Goal: Information Seeking & Learning: Check status

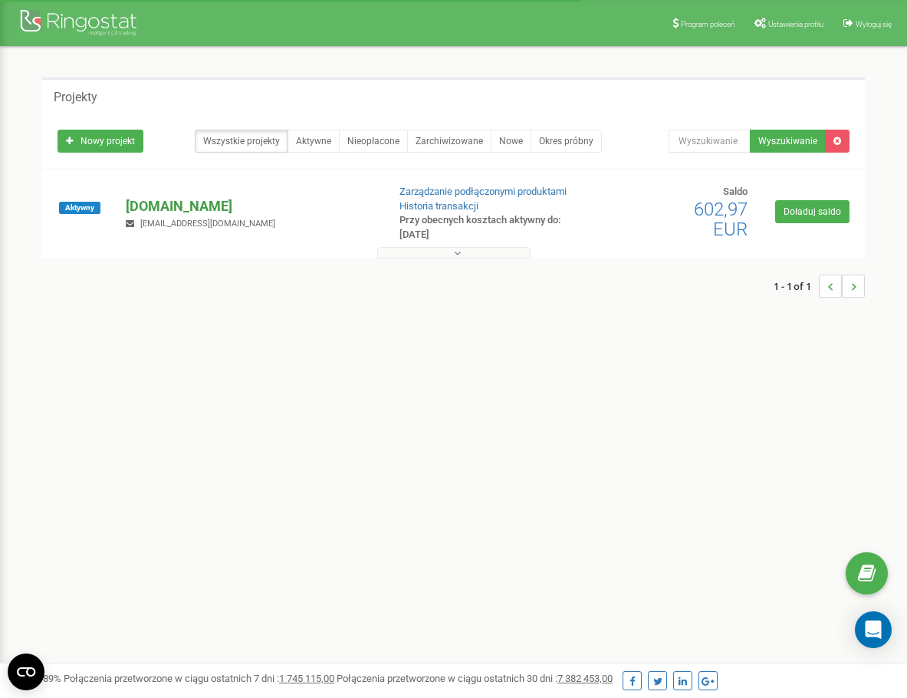
click at [168, 199] on p "[DOMAIN_NAME]" at bounding box center [250, 206] width 249 height 20
click at [407, 194] on link "Zarządzanie podłączonymi produktami" at bounding box center [483, 192] width 167 height 12
click at [173, 200] on p "[DOMAIN_NAME]" at bounding box center [250, 206] width 249 height 20
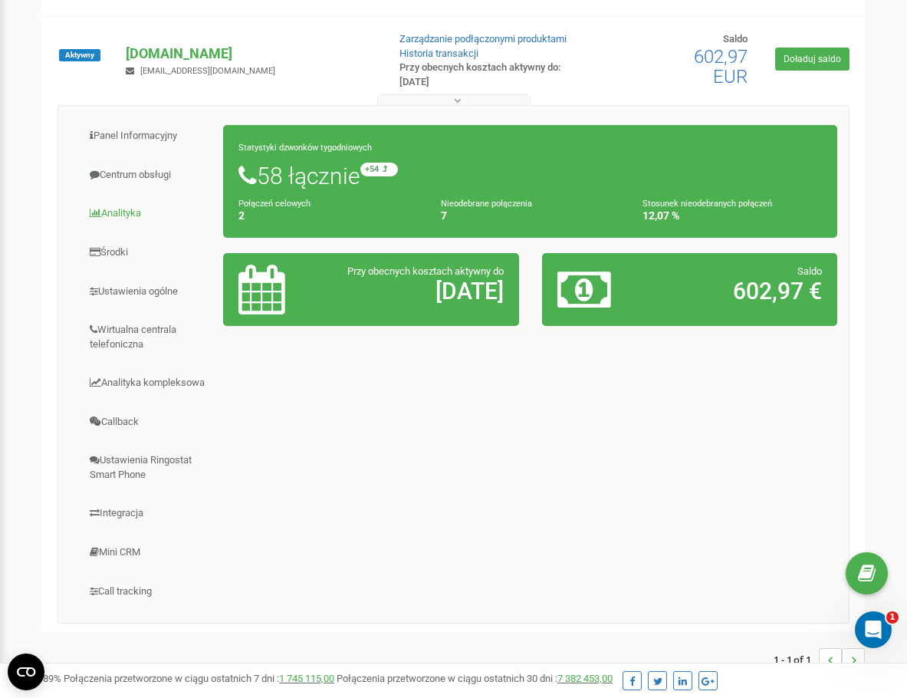
scroll to position [153, 0]
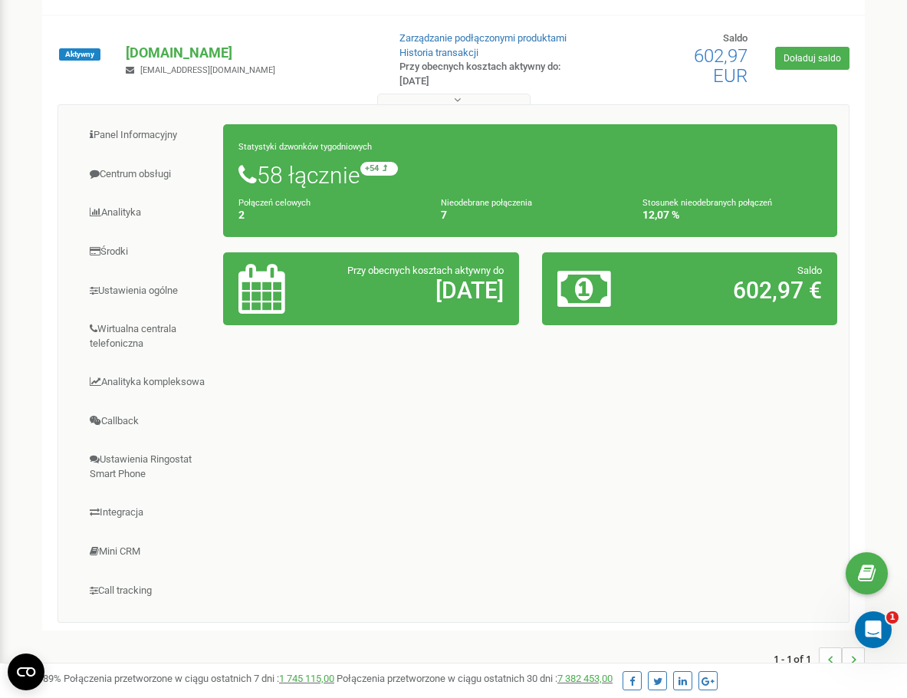
click at [235, 213] on div "Połączeń celowych 2" at bounding box center [328, 209] width 203 height 26
click at [287, 172] on h1 "58 łącznie +54 względem zeszłego tygodnia" at bounding box center [531, 175] width 584 height 26
click at [416, 162] on small "+54 względem zeszłego tygodnia" at bounding box center [449, 169] width 176 height 14
click at [128, 432] on link "Callback" at bounding box center [147, 422] width 154 height 38
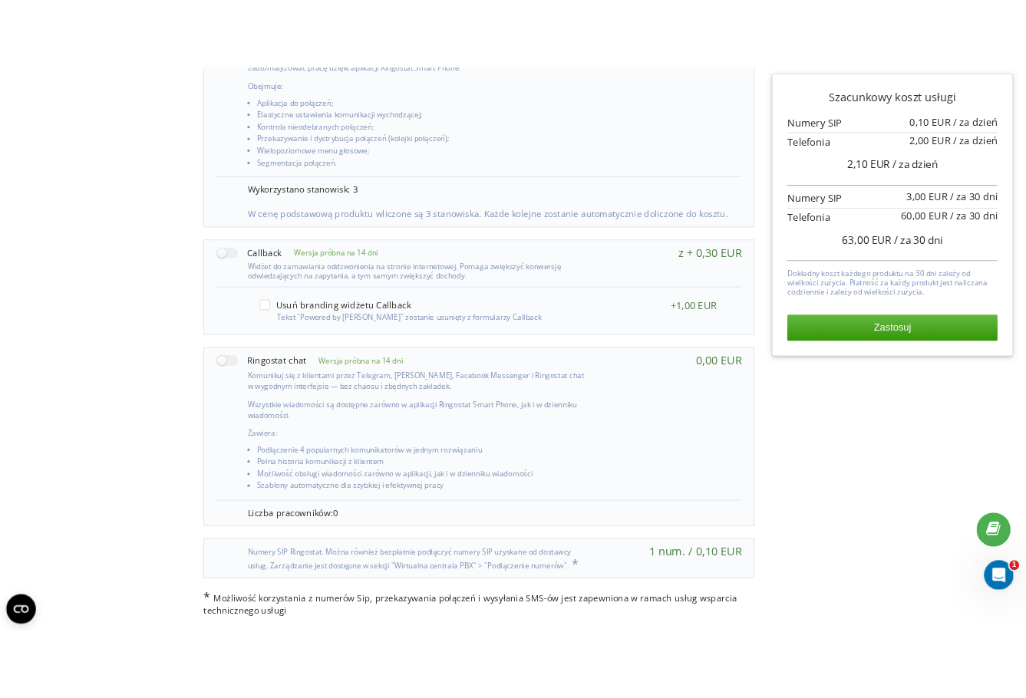
scroll to position [774, 0]
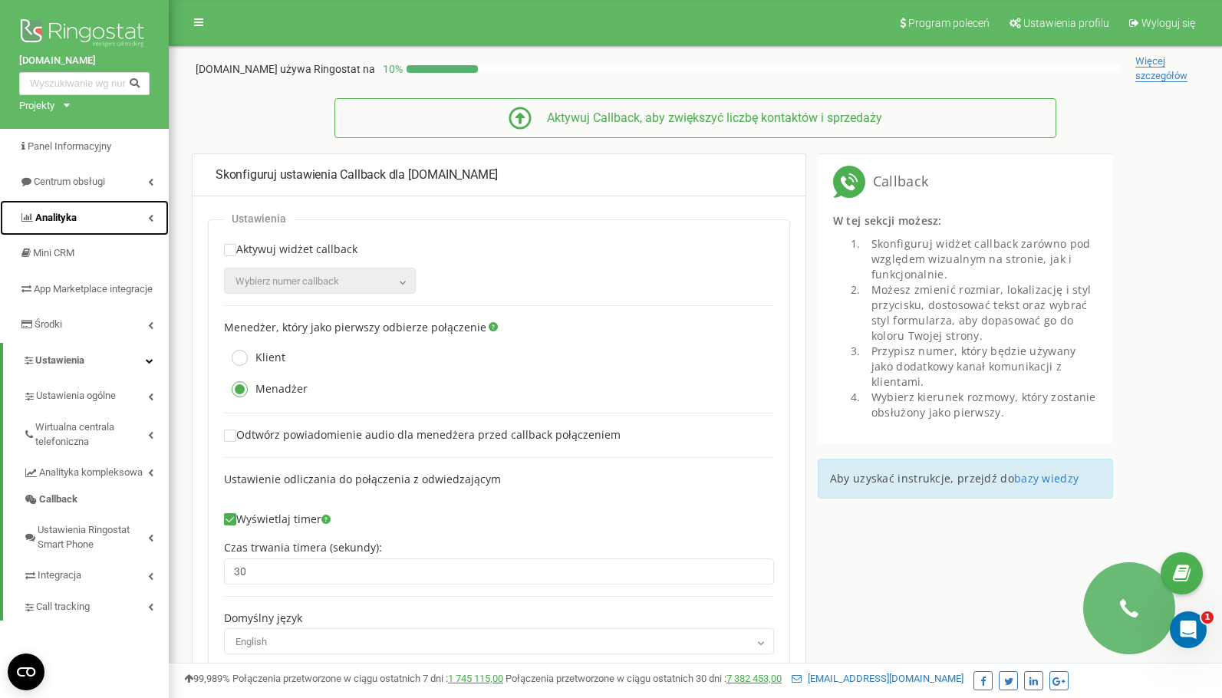
click at [57, 212] on span "Analityka" at bounding box center [55, 218] width 41 height 12
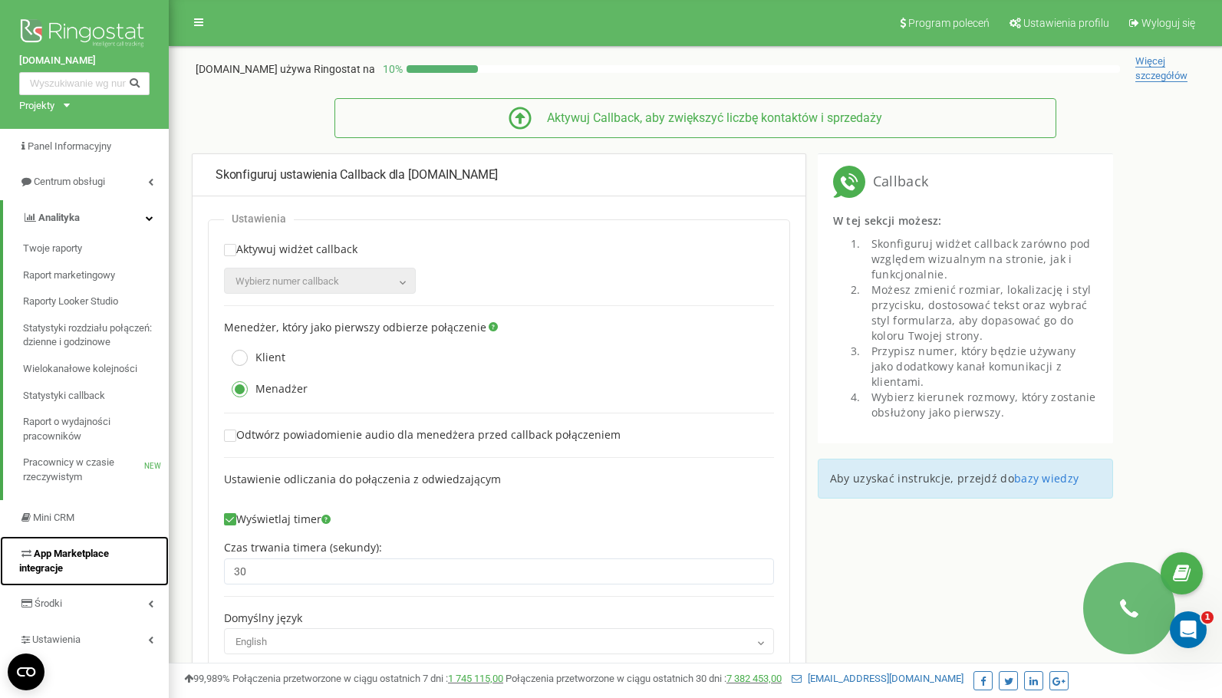
click at [71, 552] on span "App Marketplace integracje" at bounding box center [64, 561] width 90 height 26
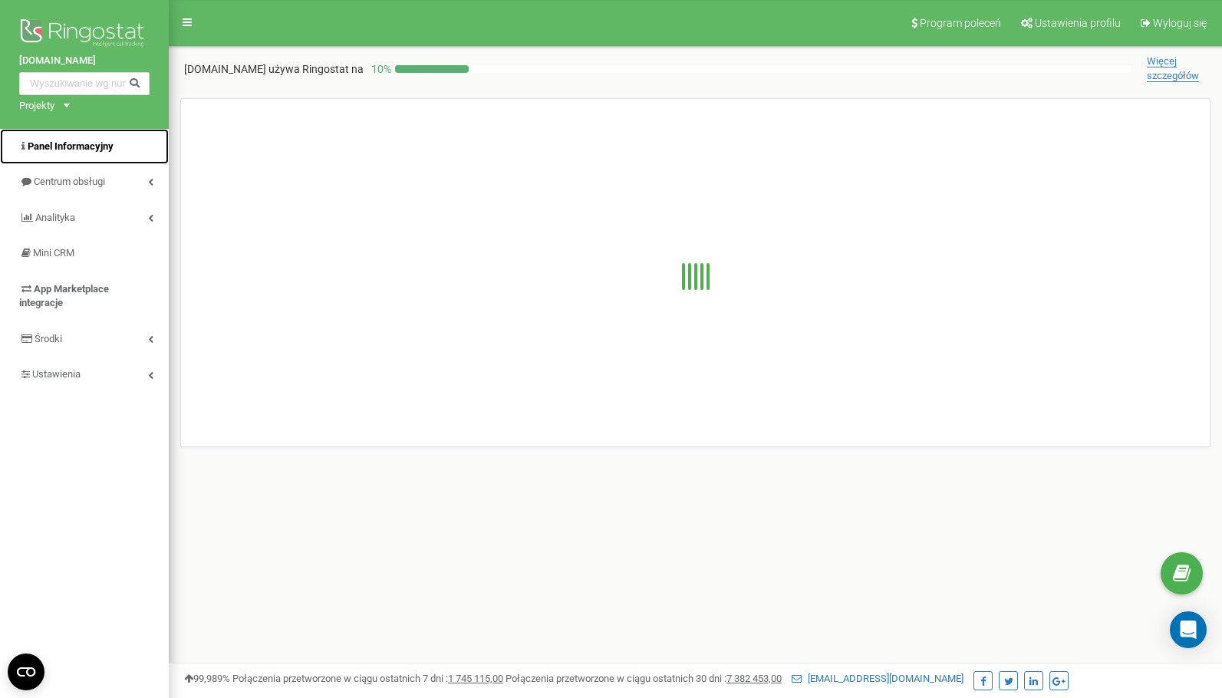
click at [99, 150] on span "Panel Informacyjny" at bounding box center [71, 146] width 86 height 12
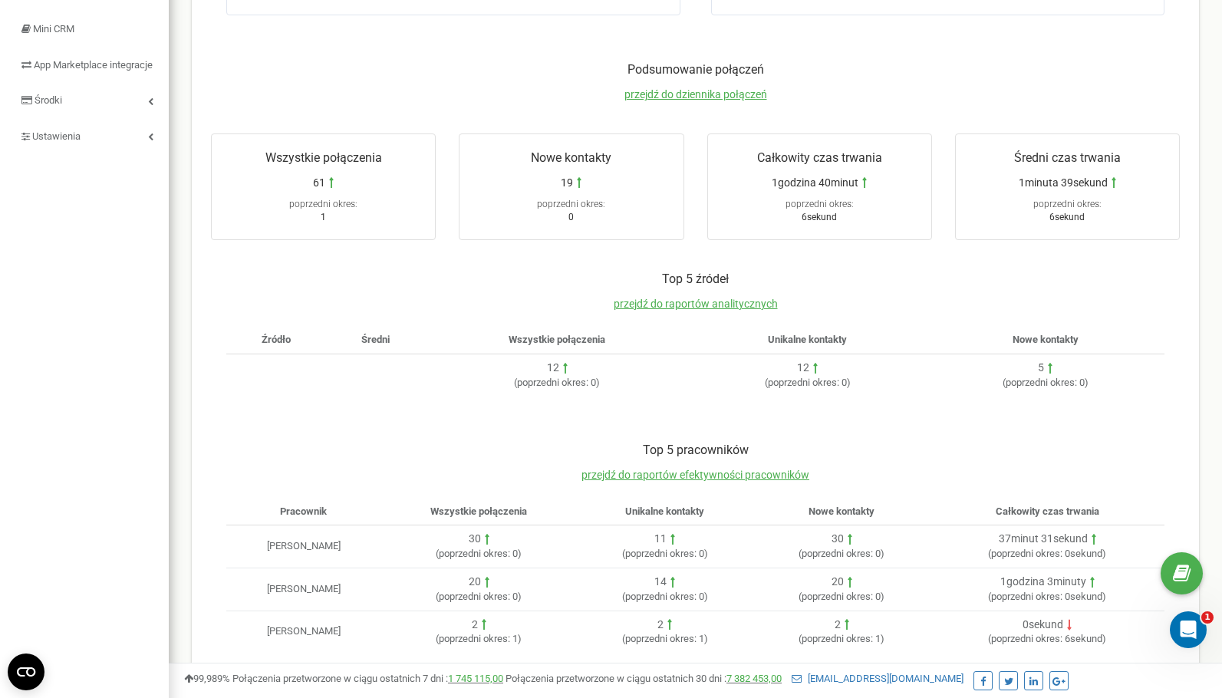
scroll to position [225, 0]
click at [294, 545] on td "[PERSON_NAME]" at bounding box center [303, 546] width 154 height 43
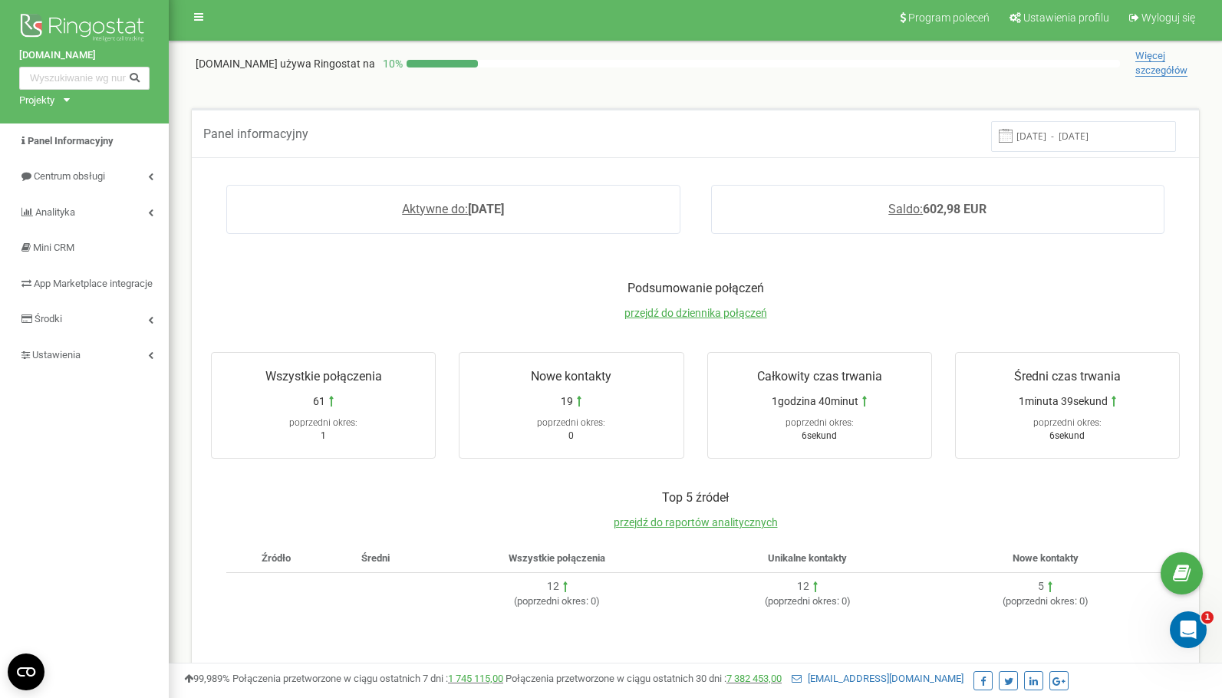
scroll to position [0, 0]
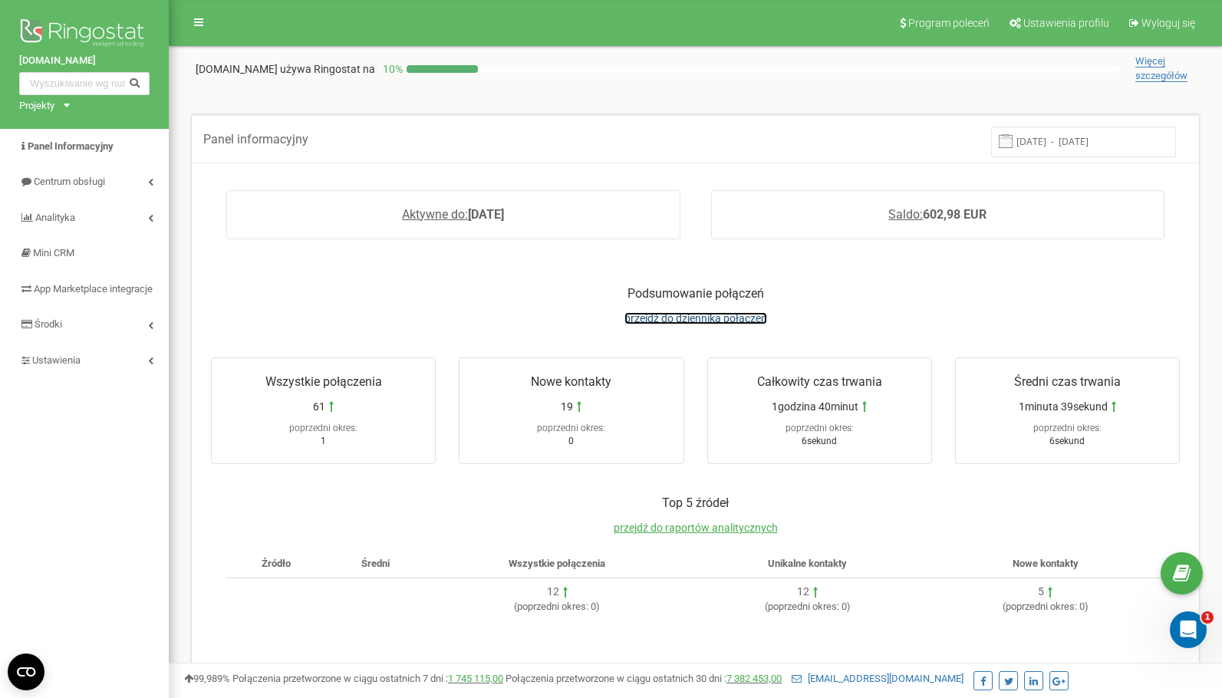
click at [723, 324] on span "przejdź do dziennika połączeń" at bounding box center [695, 318] width 143 height 12
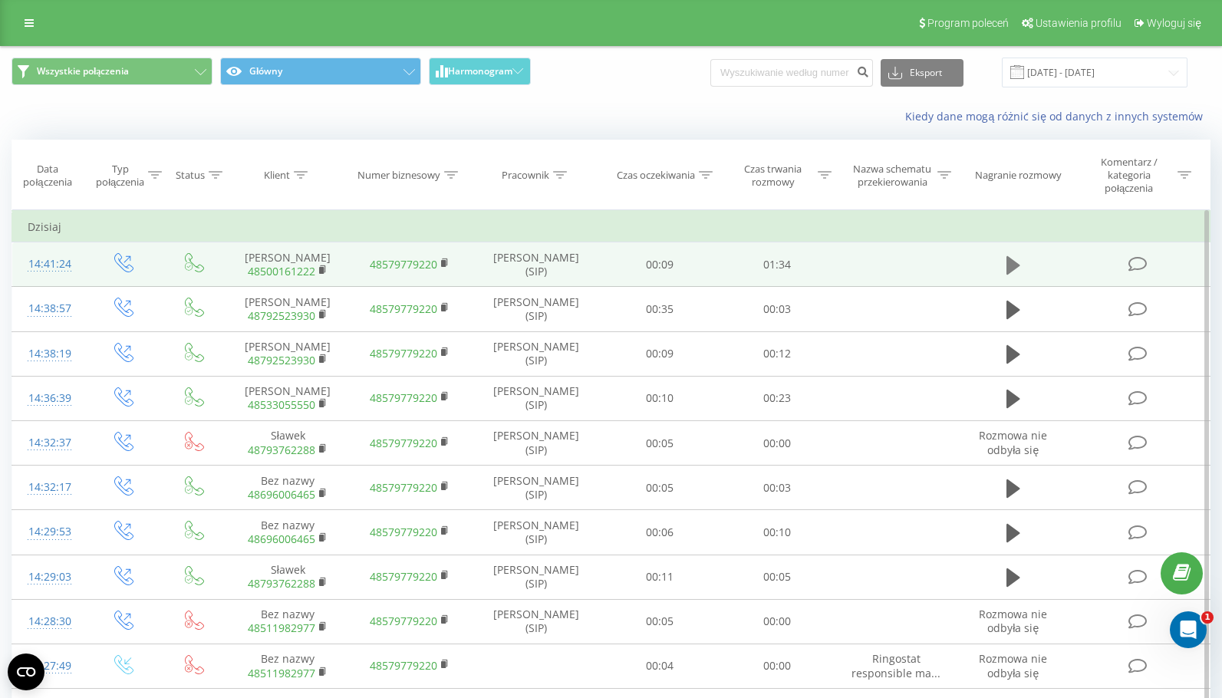
click at [1006, 263] on icon at bounding box center [1013, 265] width 14 height 21
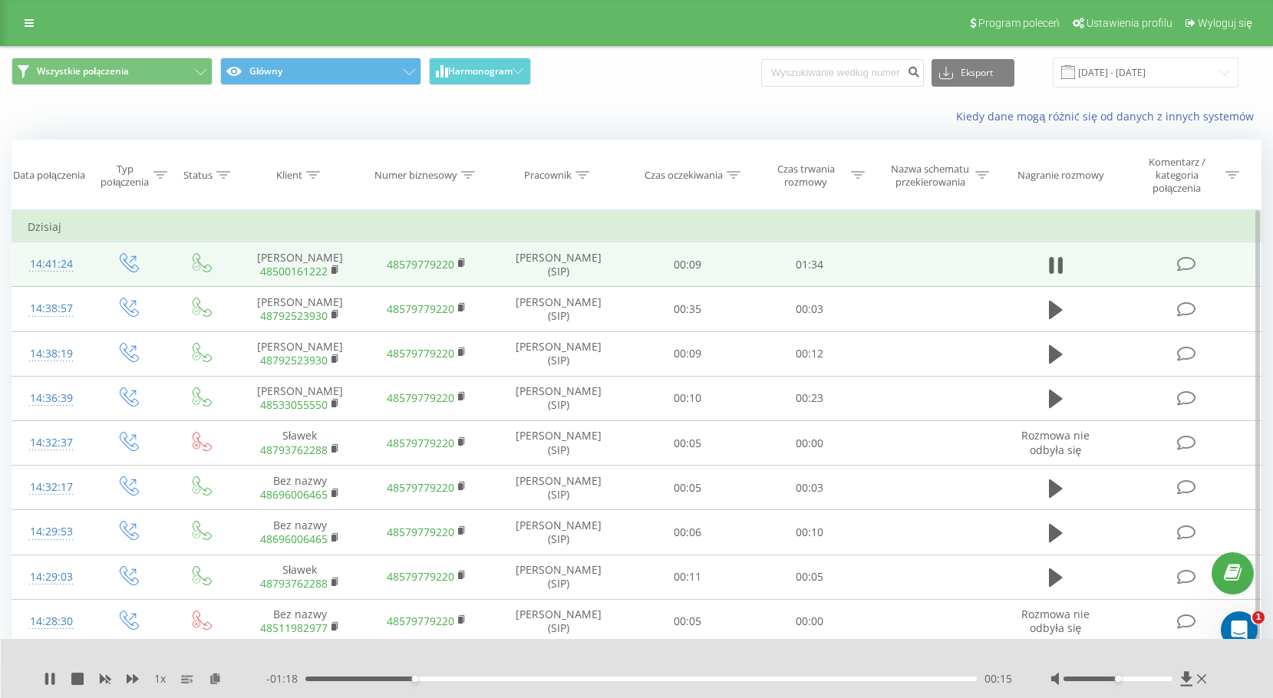
click at [160, 674] on span "1 x" at bounding box center [160, 678] width 12 height 15
click at [158, 677] on span "1 x" at bounding box center [160, 678] width 12 height 15
click at [156, 680] on span "1 x" at bounding box center [160, 678] width 12 height 15
click at [156, 678] on span "1 x" at bounding box center [160, 678] width 12 height 15
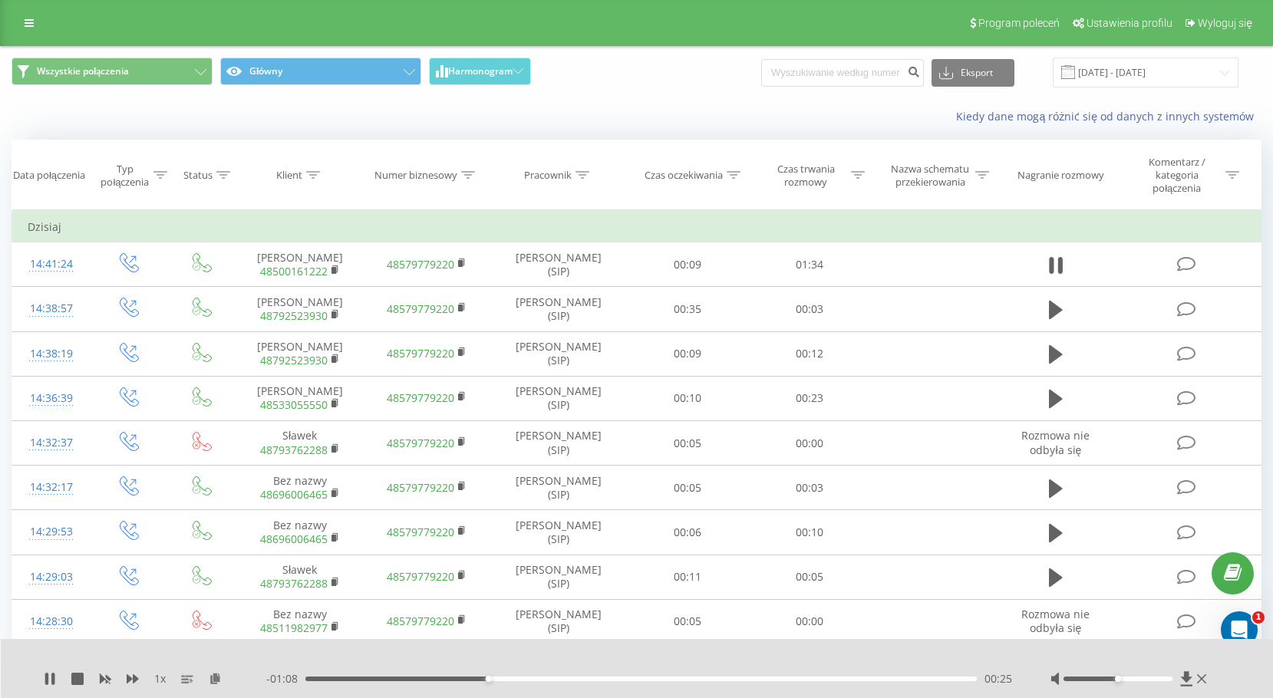
click at [166, 683] on div "1 x" at bounding box center [155, 678] width 222 height 15
click at [161, 681] on span "1 x" at bounding box center [160, 678] width 12 height 15
click at [753, 682] on div "- 01:03 00:31 00:31" at bounding box center [639, 678] width 746 height 15
click at [753, 681] on div "- 01:02 00:31 00:31" at bounding box center [639, 678] width 746 height 15
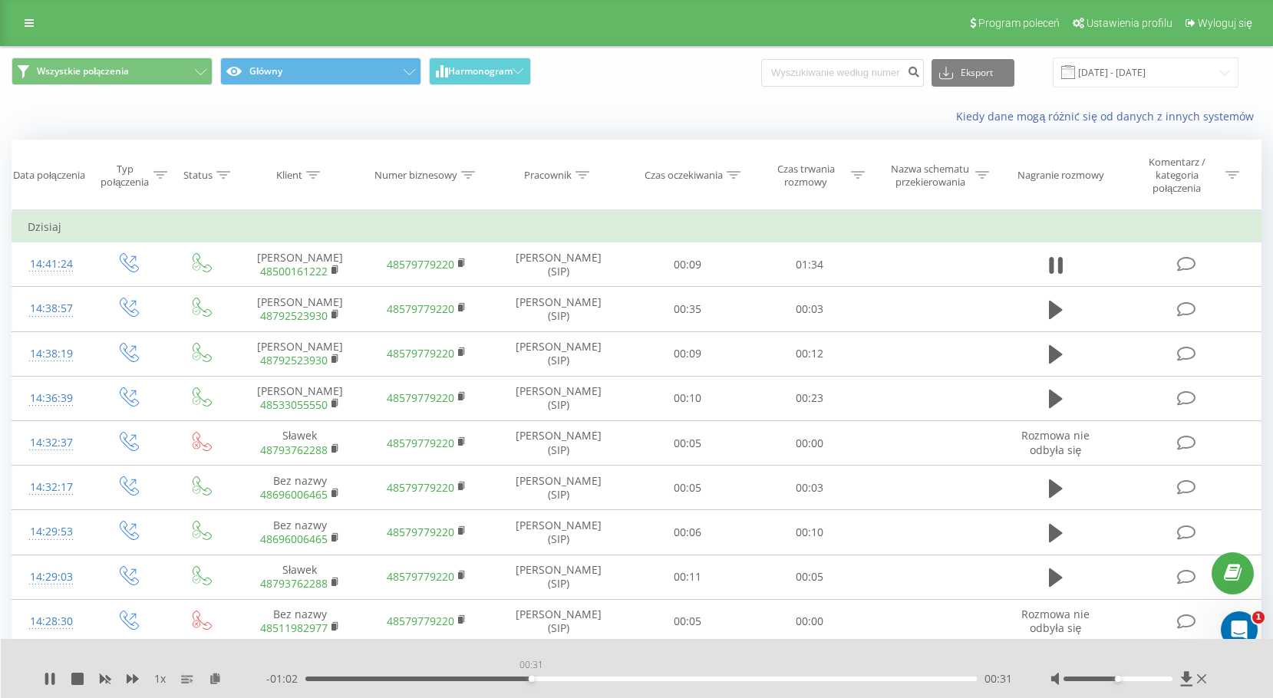
drag, startPoint x: 531, startPoint y: 678, endPoint x: 645, endPoint y: 673, distance: 114.4
click at [535, 676] on div "00:31" at bounding box center [532, 679] width 6 height 6
drag, startPoint x: 662, startPoint y: 679, endPoint x: 758, endPoint y: 675, distance: 96.0
click at [664, 676] on div "00:50" at bounding box center [661, 679] width 6 height 6
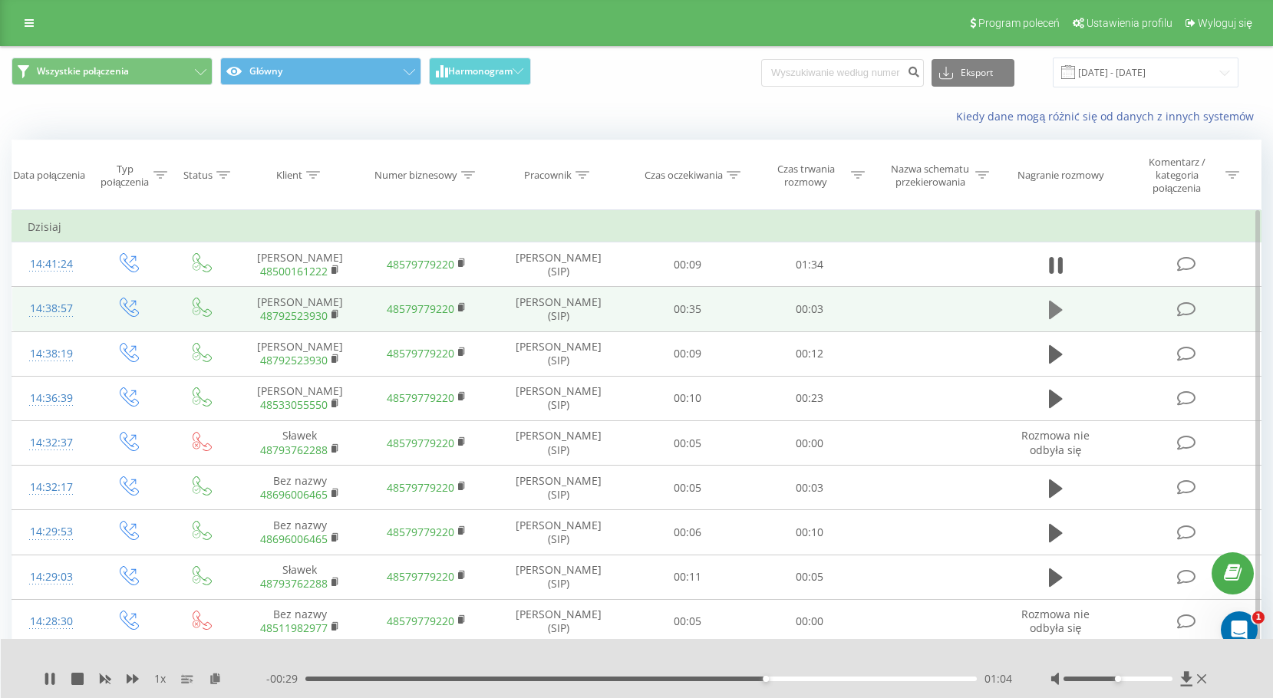
click at [1059, 312] on icon at bounding box center [1056, 309] width 14 height 21
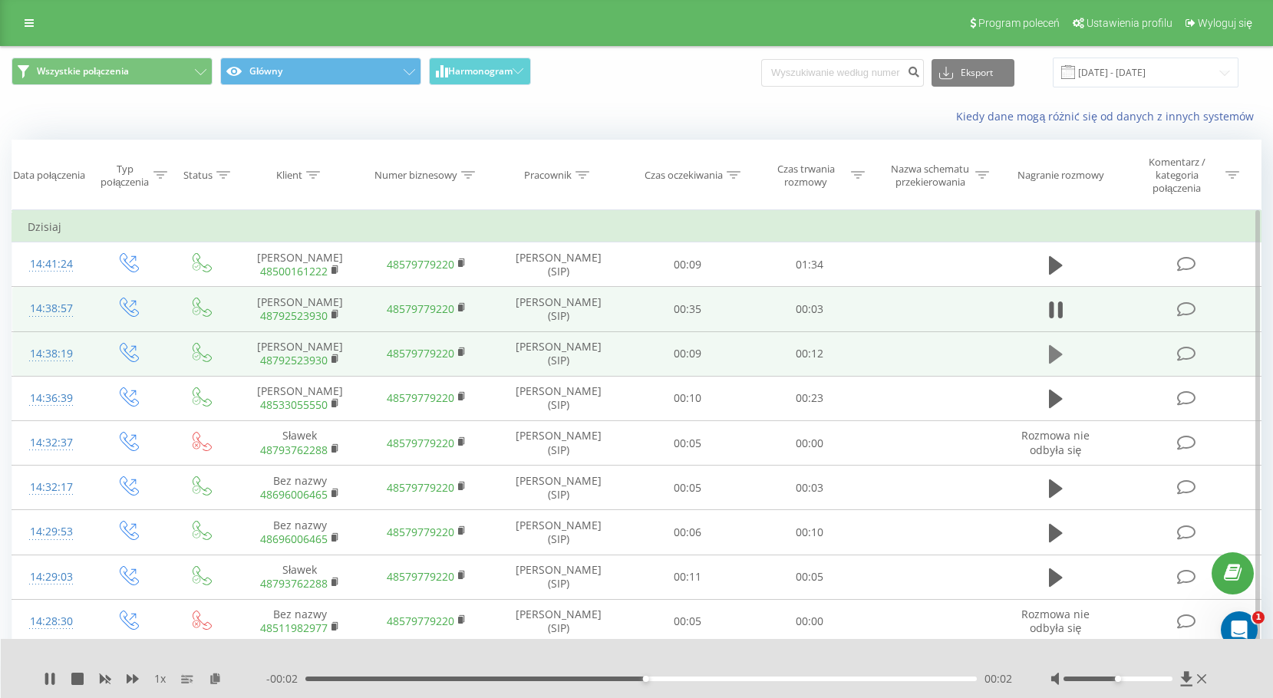
click at [1062, 352] on icon at bounding box center [1056, 354] width 14 height 21
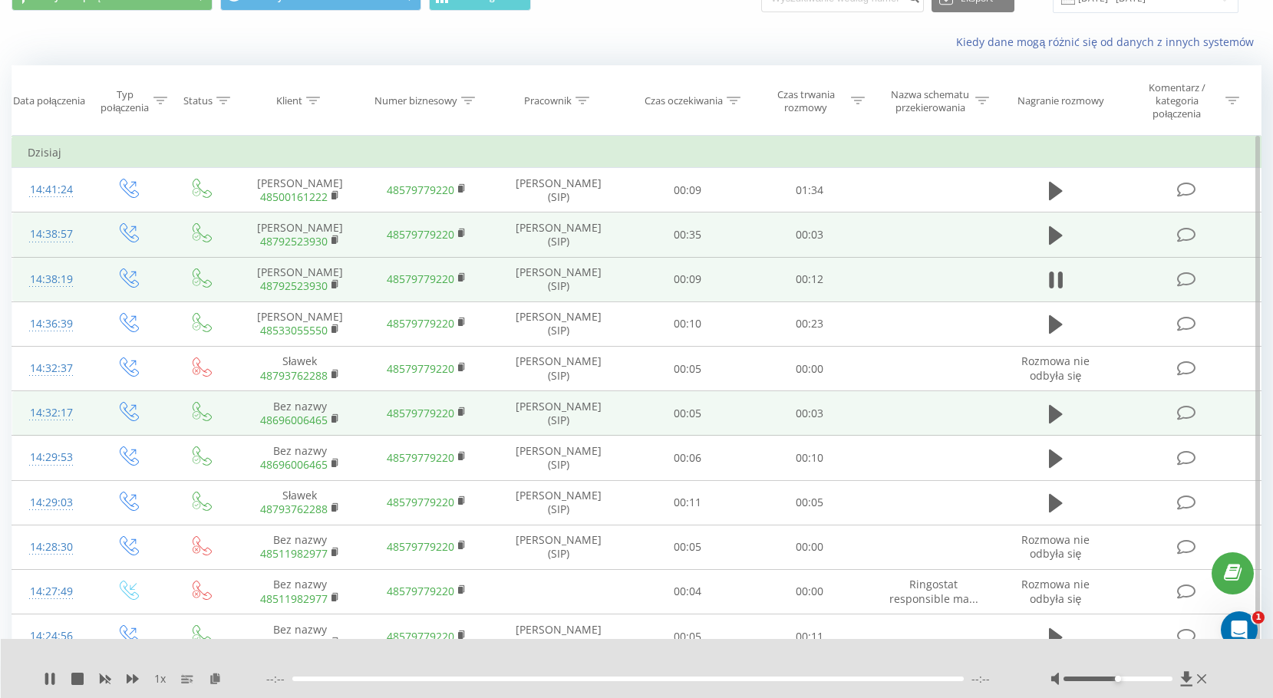
scroll to position [75, 0]
click at [1046, 413] on button at bounding box center [1055, 413] width 23 height 23
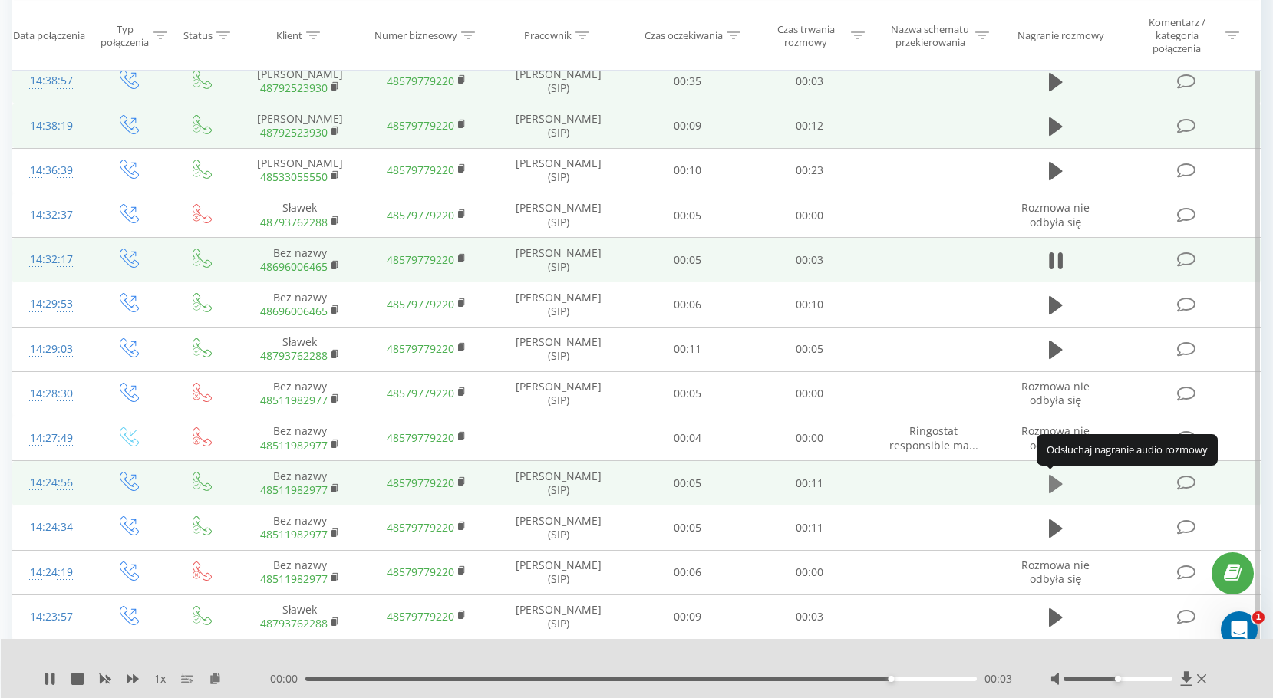
scroll to position [229, 0]
click at [1058, 479] on icon at bounding box center [1056, 483] width 14 height 21
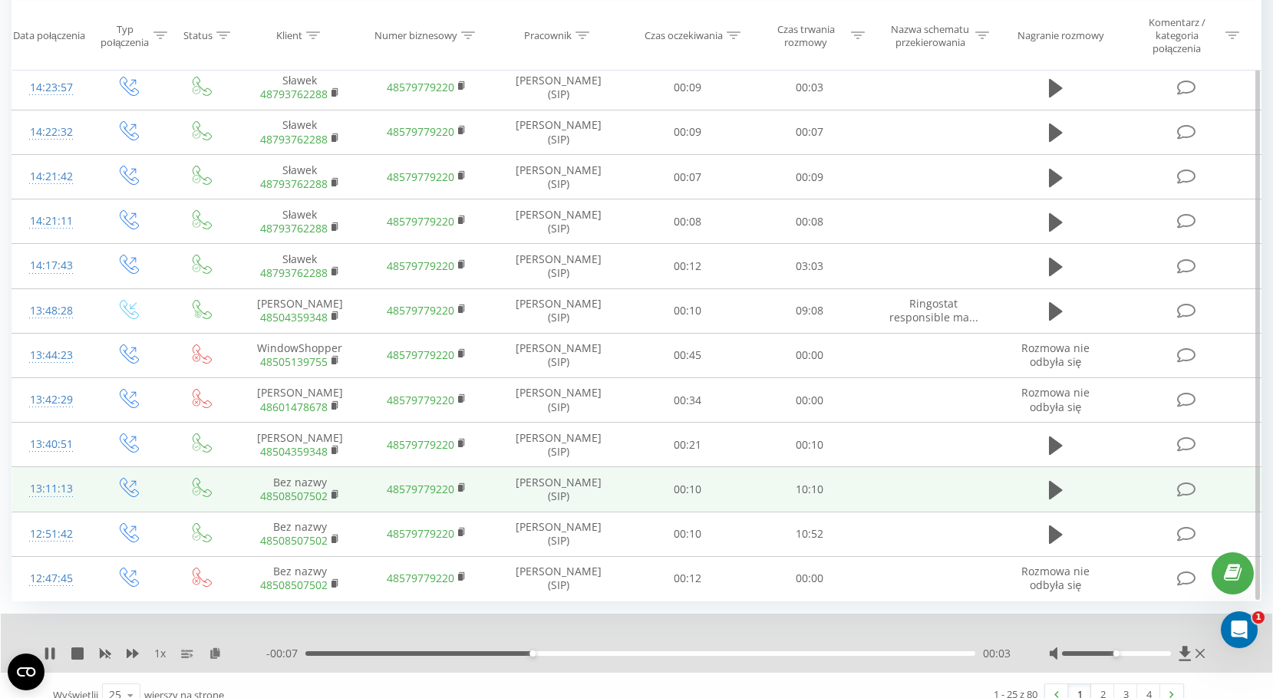
scroll to position [777, 0]
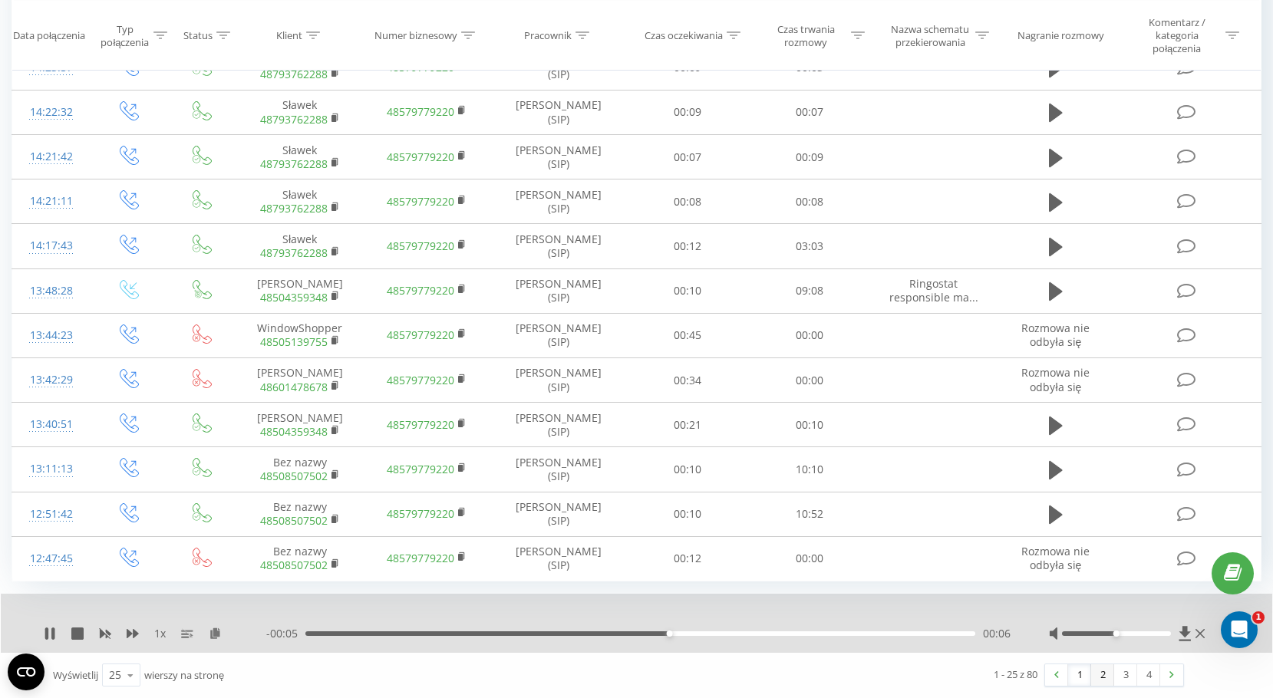
click at [1094, 677] on link "2" at bounding box center [1102, 674] width 23 height 21
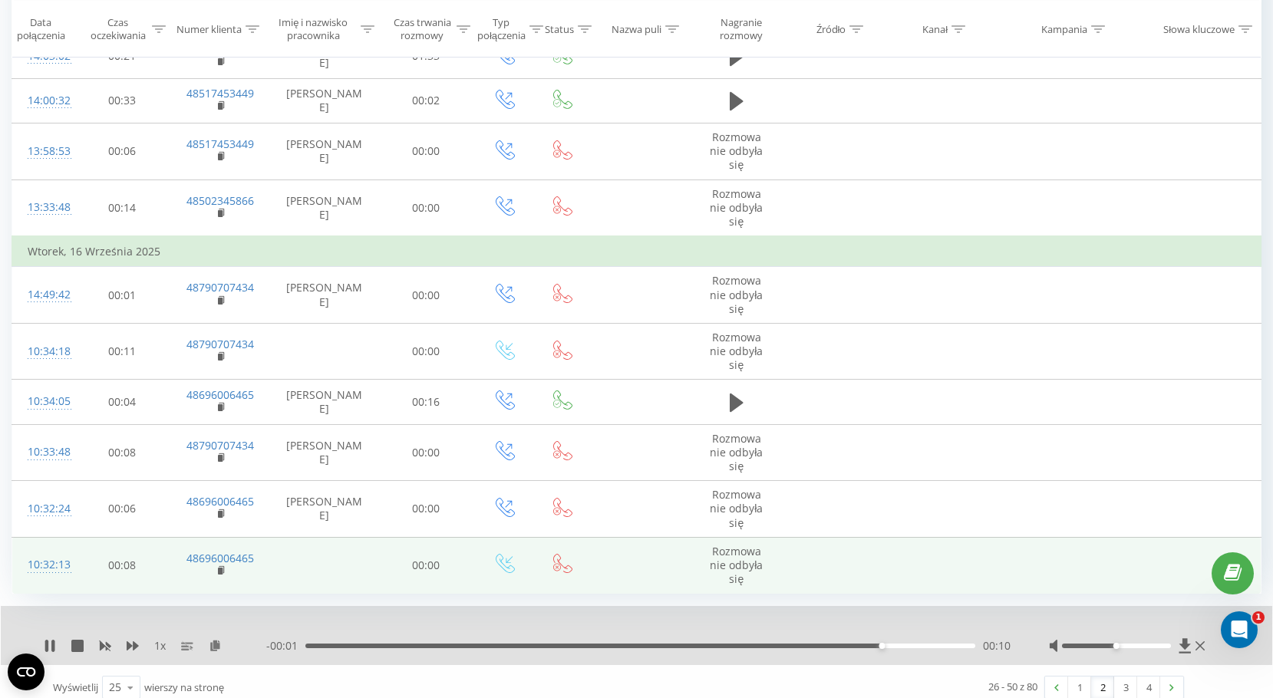
scroll to position [979, 0]
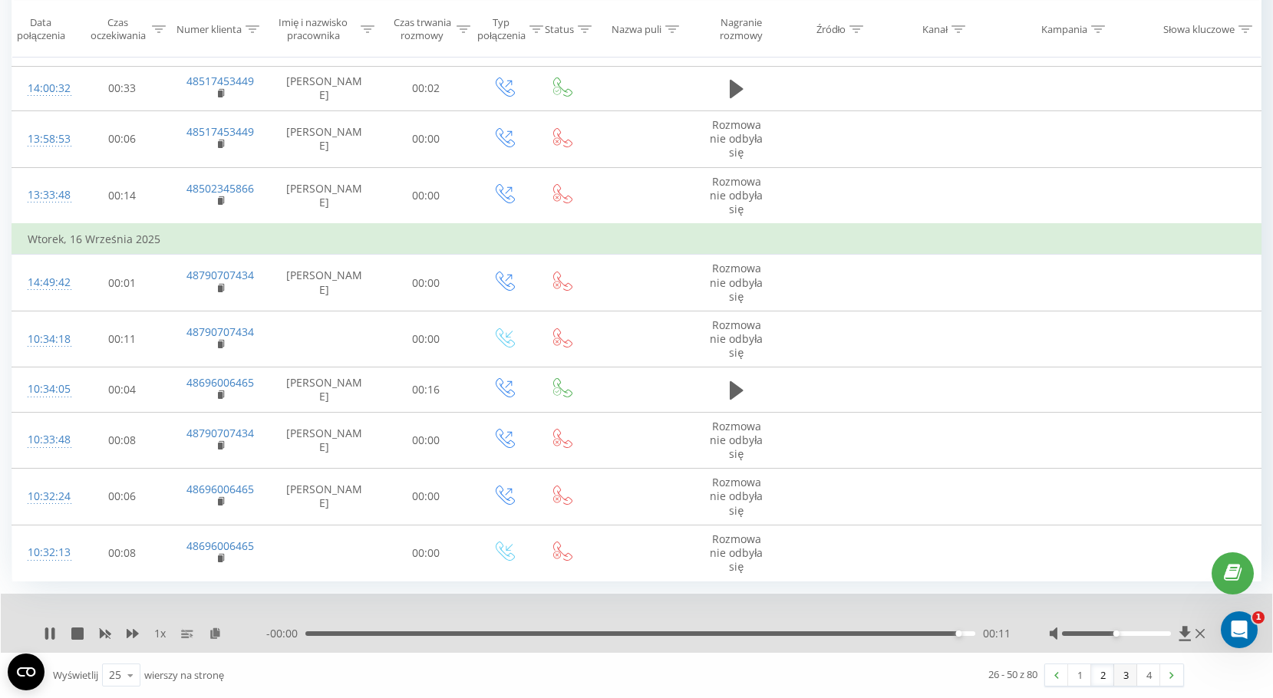
click at [1118, 677] on link "3" at bounding box center [1125, 674] width 23 height 21
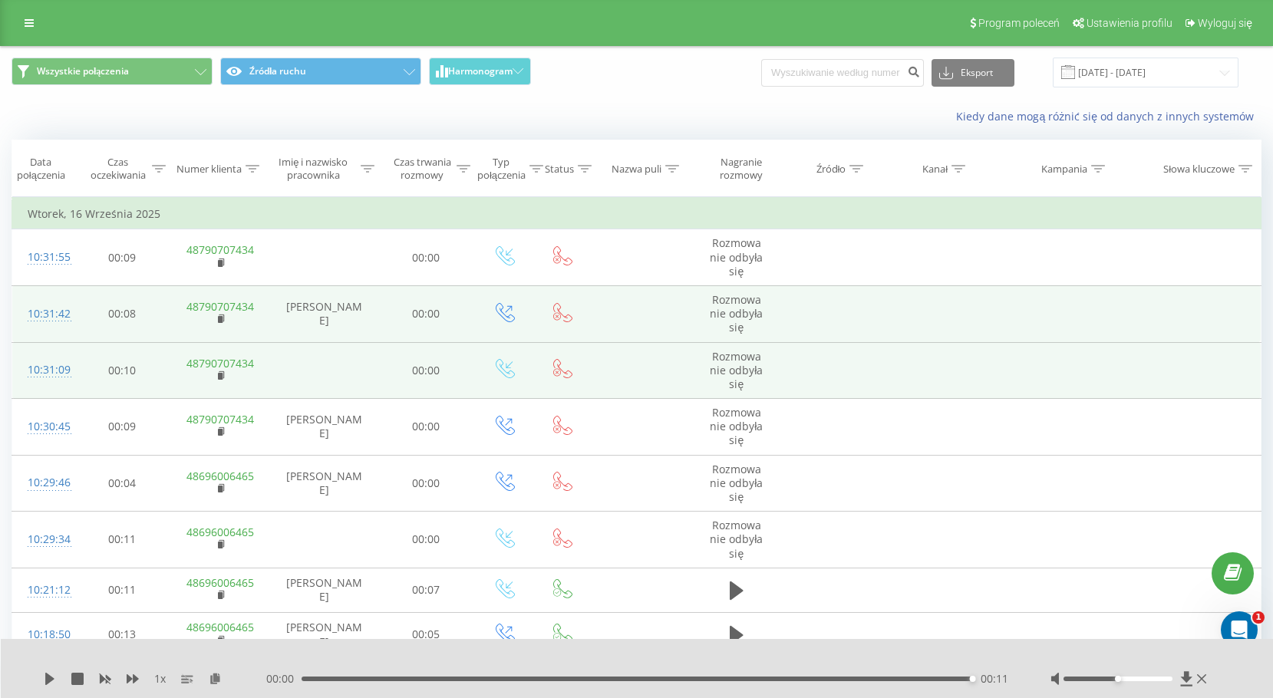
scroll to position [979, 0]
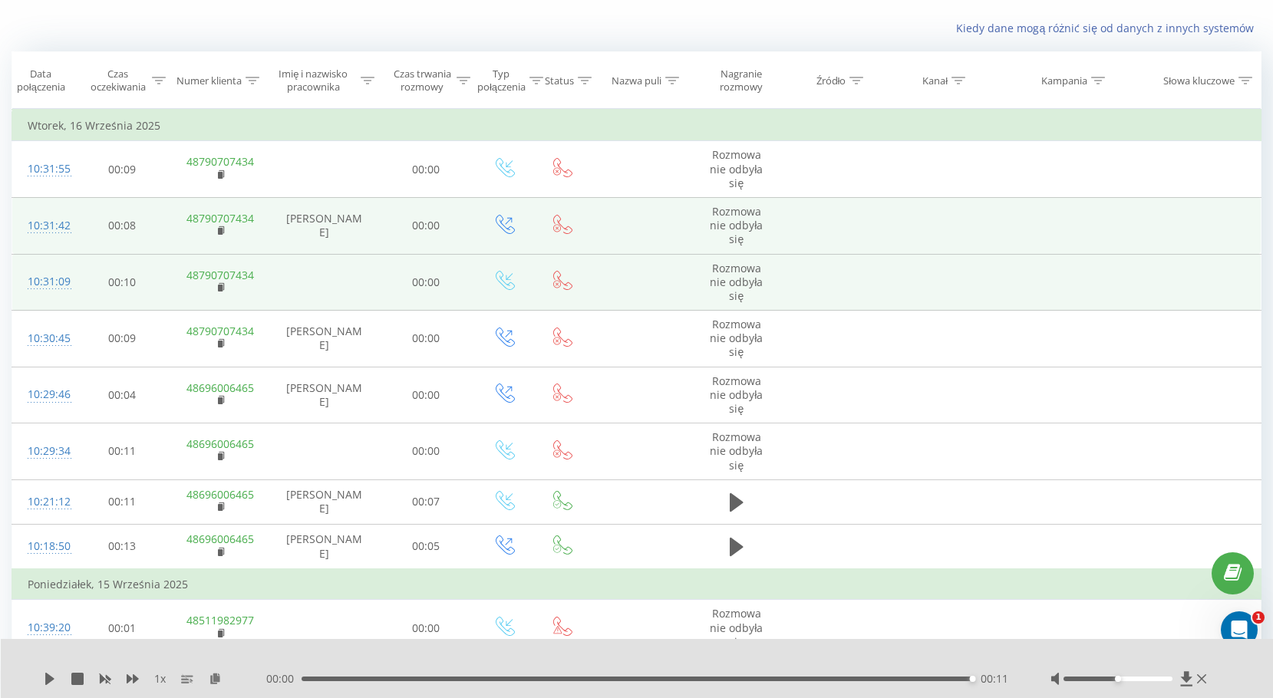
scroll to position [87, 0]
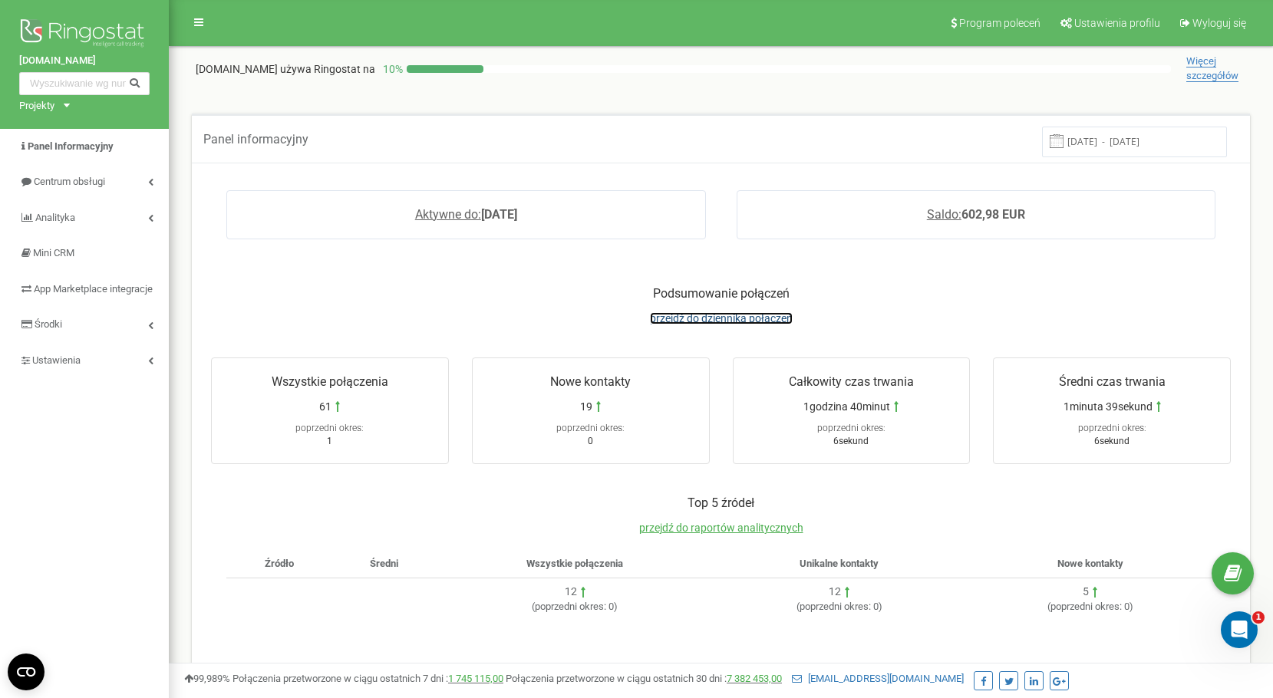
click at [743, 323] on span "przejdź do dziennika połączeń" at bounding box center [721, 318] width 143 height 12
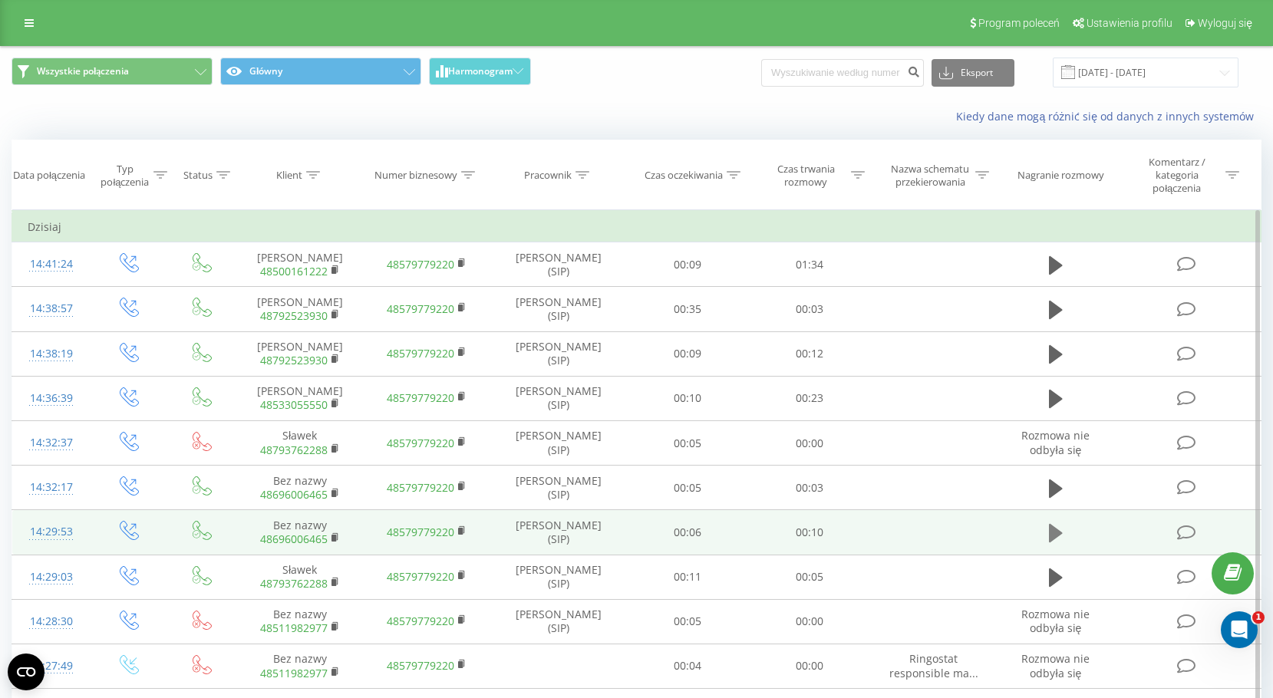
click at [1058, 534] on icon at bounding box center [1056, 533] width 14 height 18
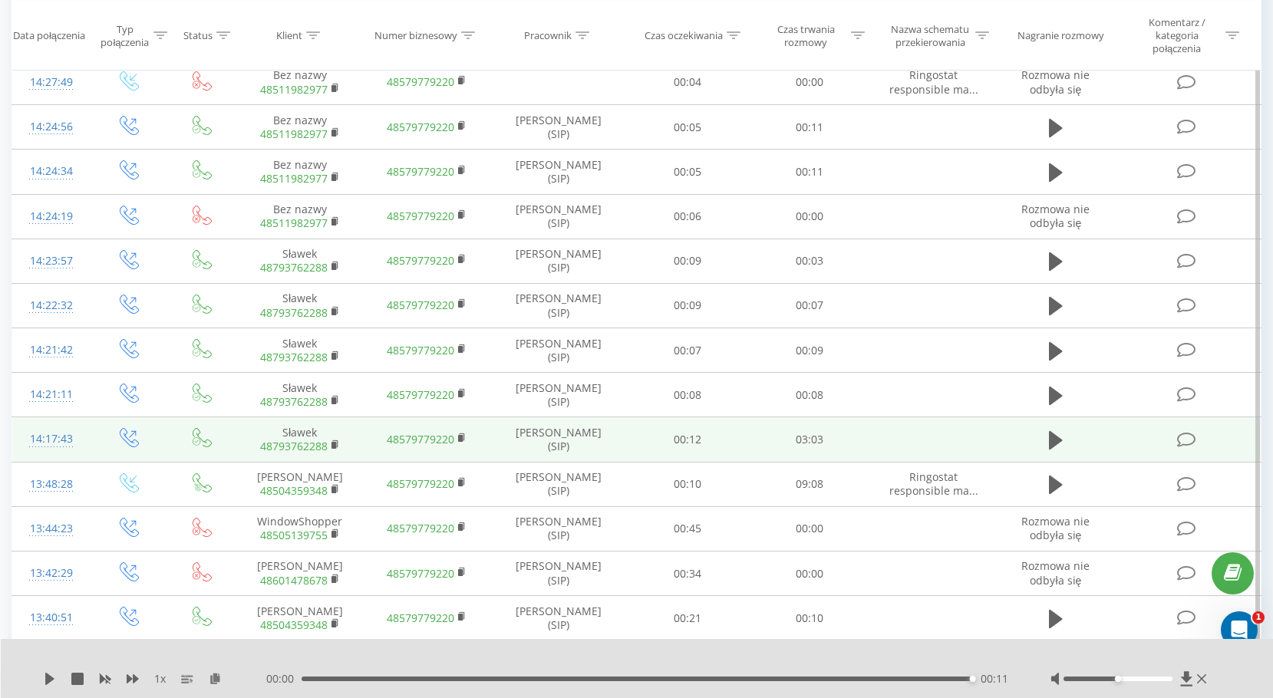
scroll to position [718, 0]
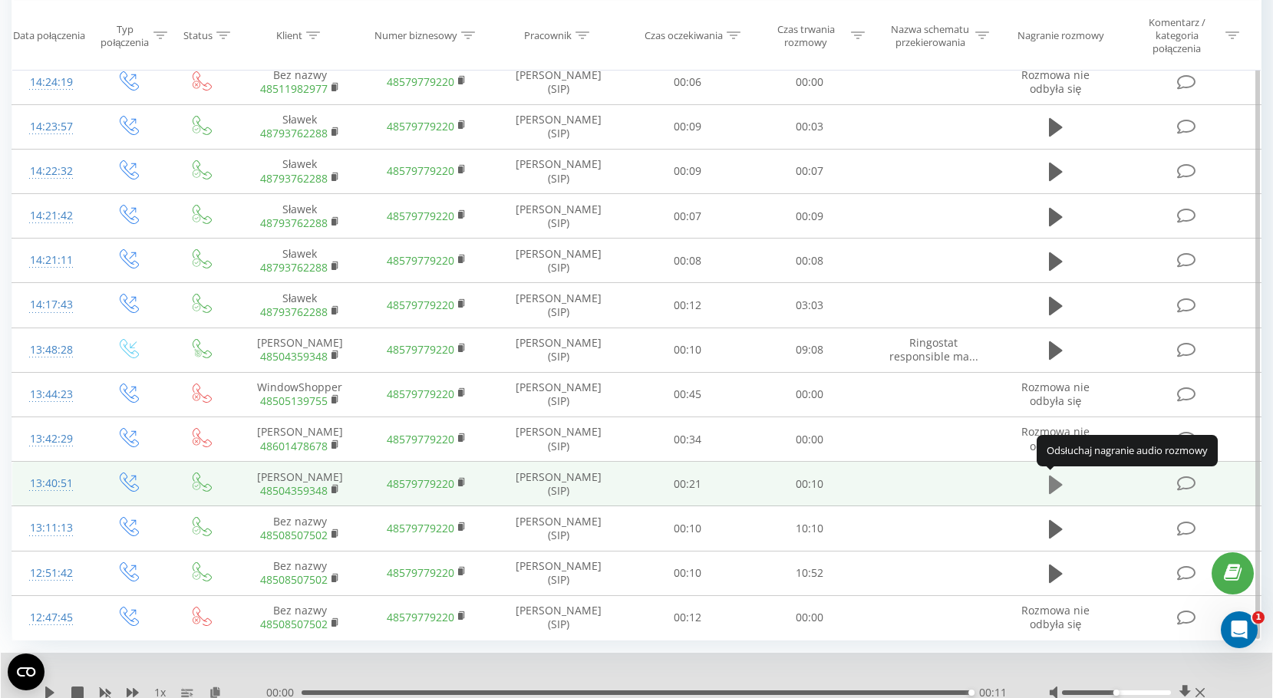
click at [1050, 482] on icon at bounding box center [1056, 485] width 14 height 18
